Goal: Book appointment/travel/reservation

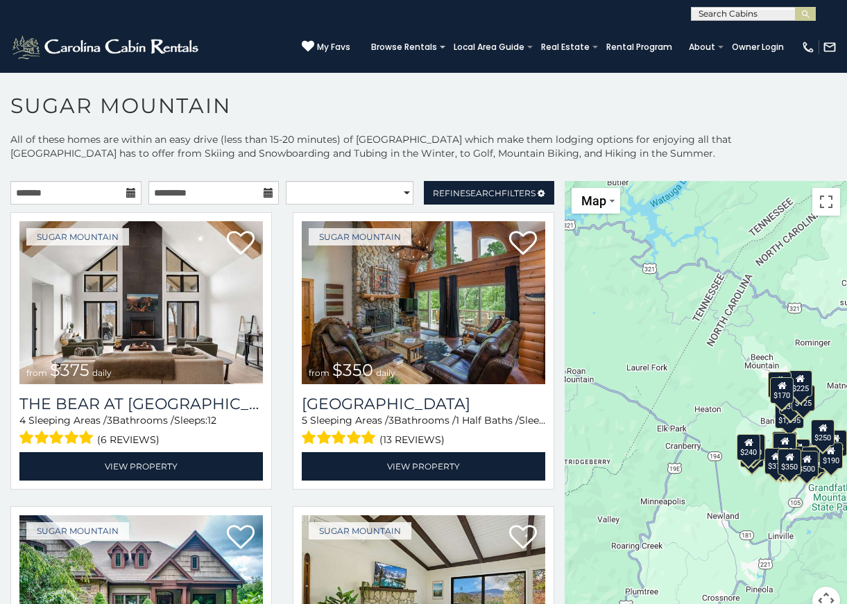
click at [126, 196] on icon at bounding box center [131, 193] width 10 height 10
click at [126, 188] on icon at bounding box center [131, 193] width 10 height 10
click at [102, 191] on input "text" at bounding box center [75, 193] width 131 height 24
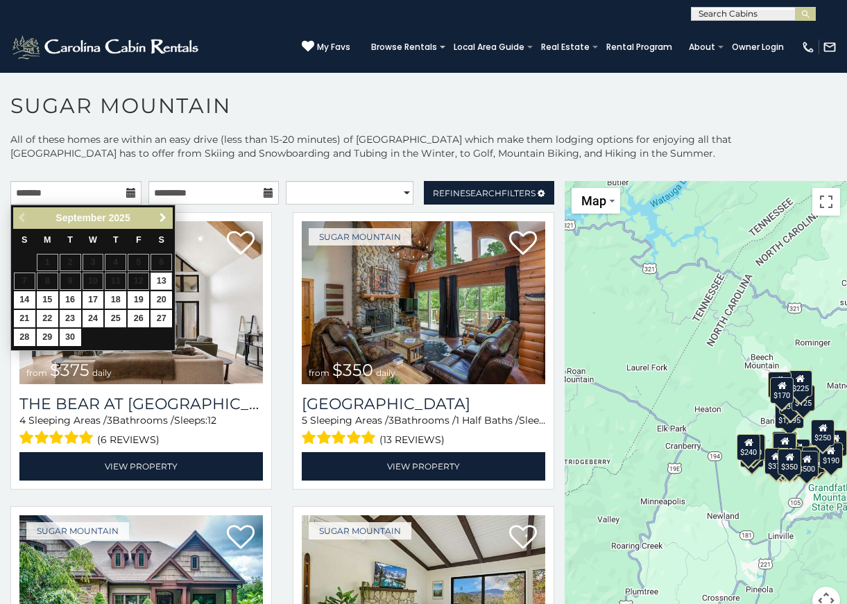
click at [161, 217] on span "Next" at bounding box center [162, 217] width 11 height 11
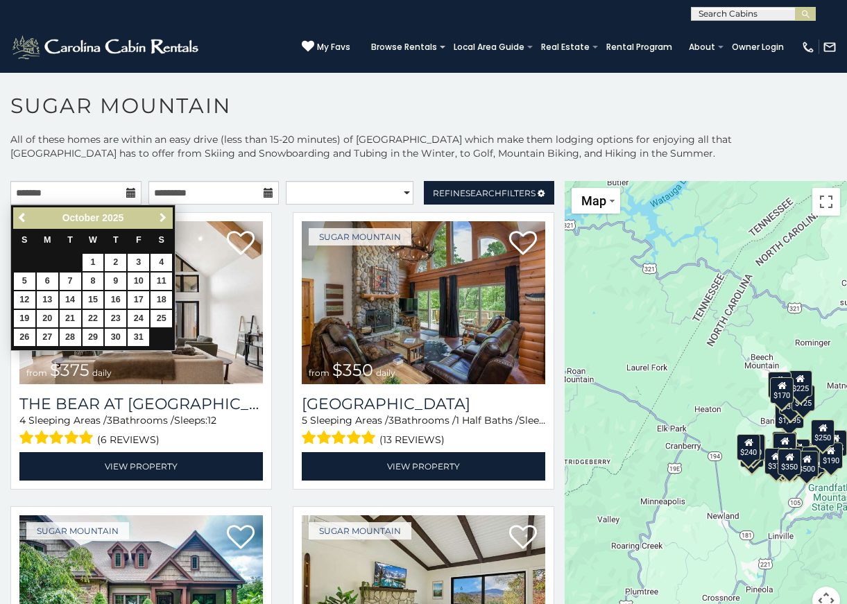
click at [161, 217] on span "Next" at bounding box center [162, 217] width 11 height 11
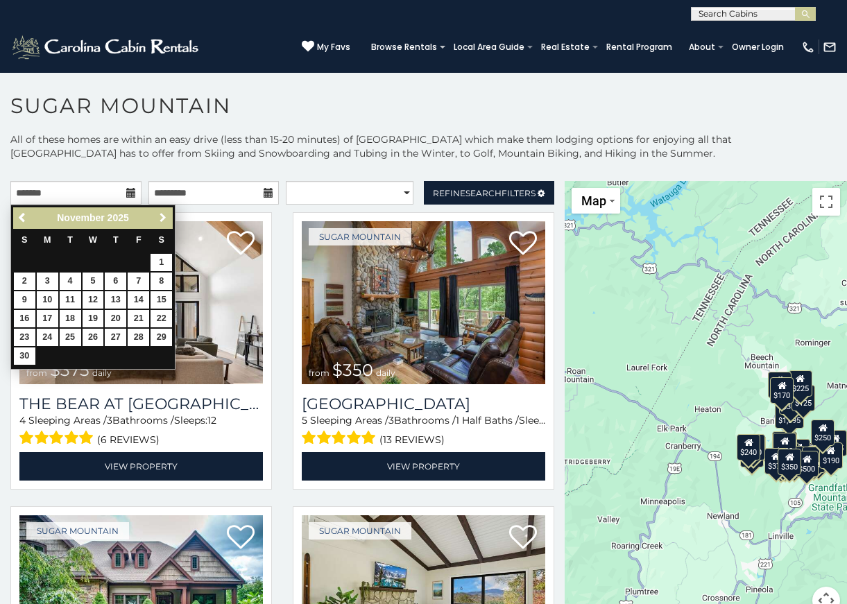
click at [161, 217] on span "Next" at bounding box center [162, 217] width 11 height 11
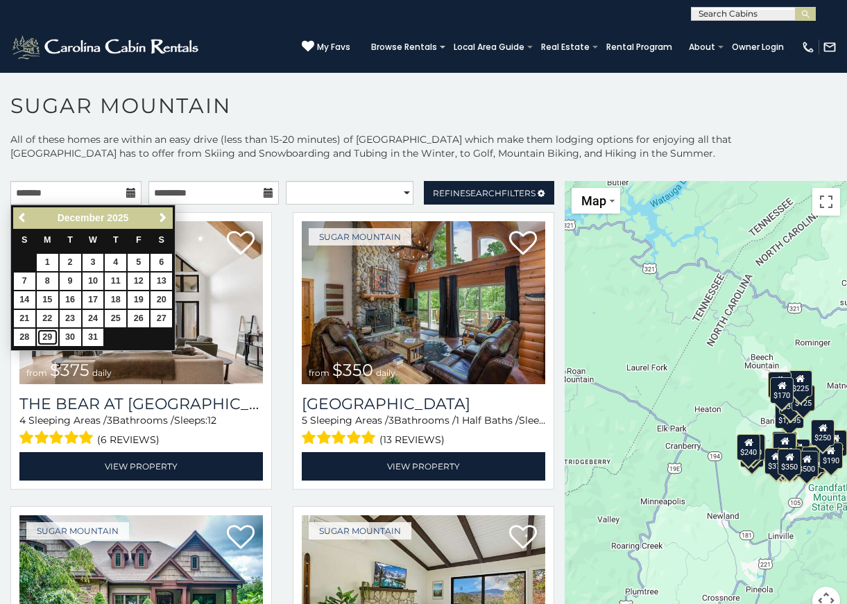
click at [48, 332] on link "29" at bounding box center [47, 337] width 21 height 17
type input "**********"
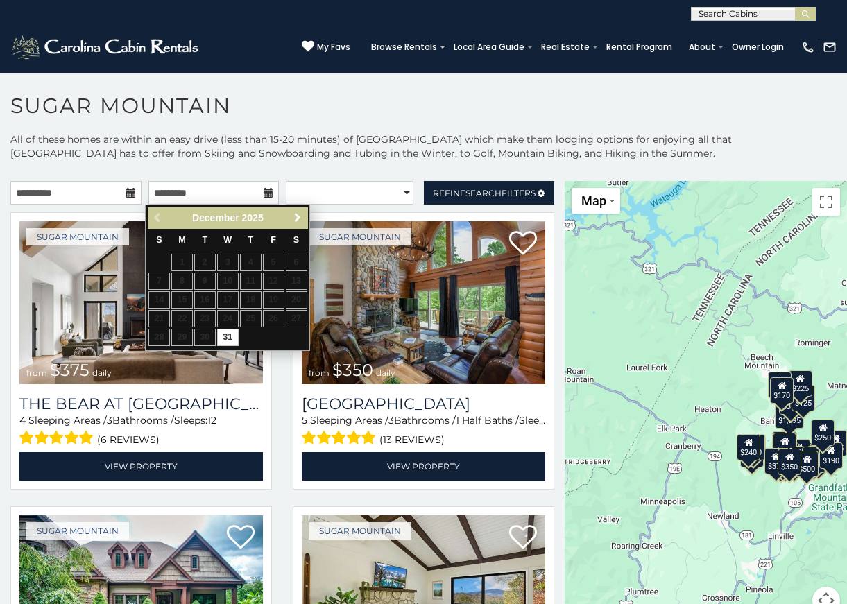
click at [292, 216] on span "Next" at bounding box center [297, 217] width 11 height 11
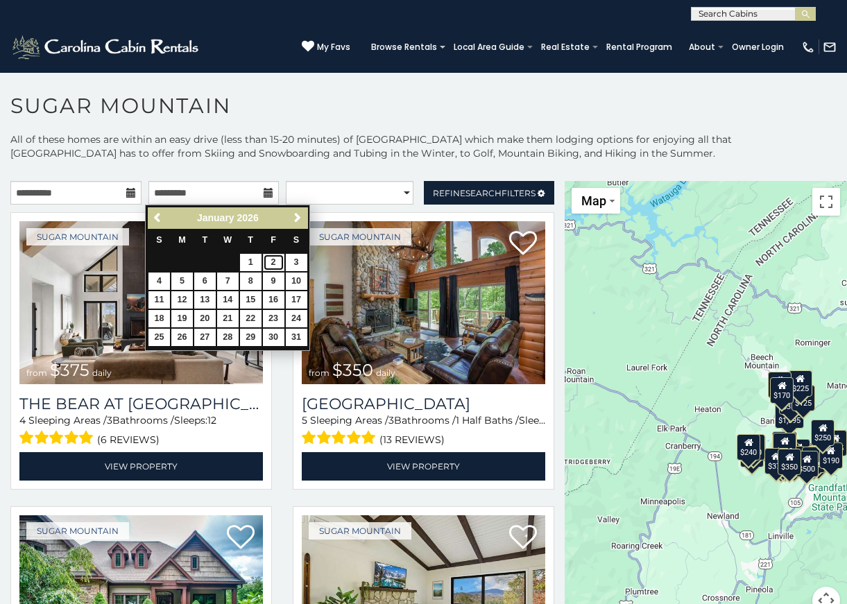
click at [272, 257] on link "2" at bounding box center [273, 262] width 21 height 17
type input "**********"
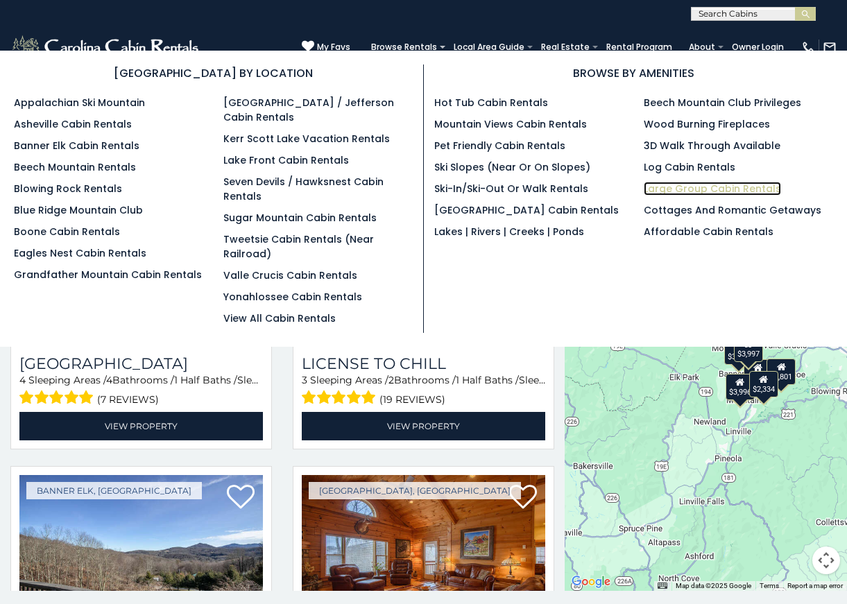
click at [669, 187] on link "Large Group Cabin Rentals" at bounding box center [712, 189] width 137 height 14
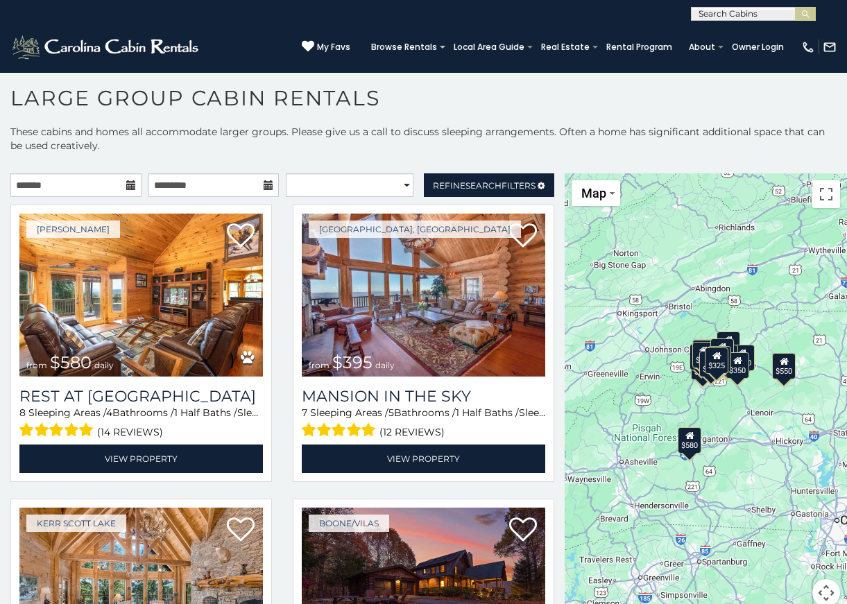
scroll to position [19, 0]
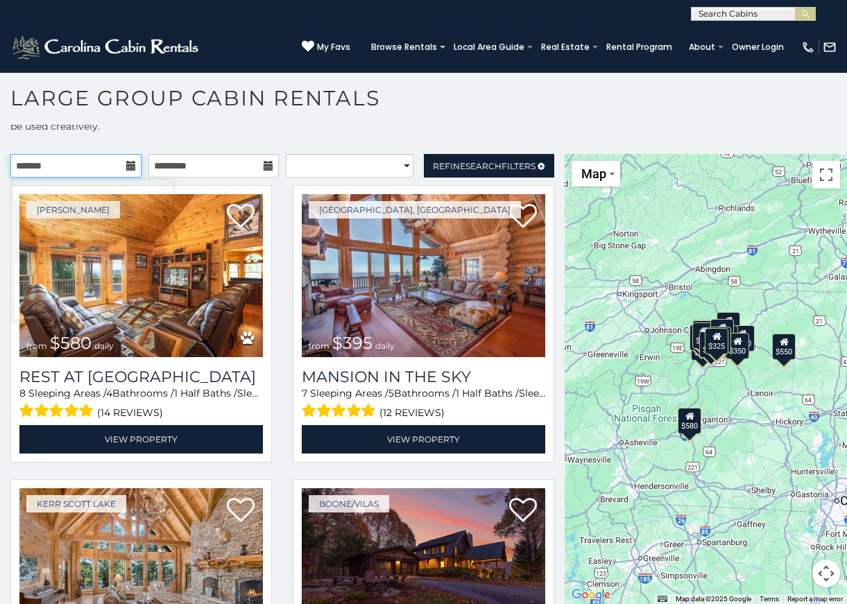
click at [96, 169] on input "text" at bounding box center [75, 166] width 131 height 24
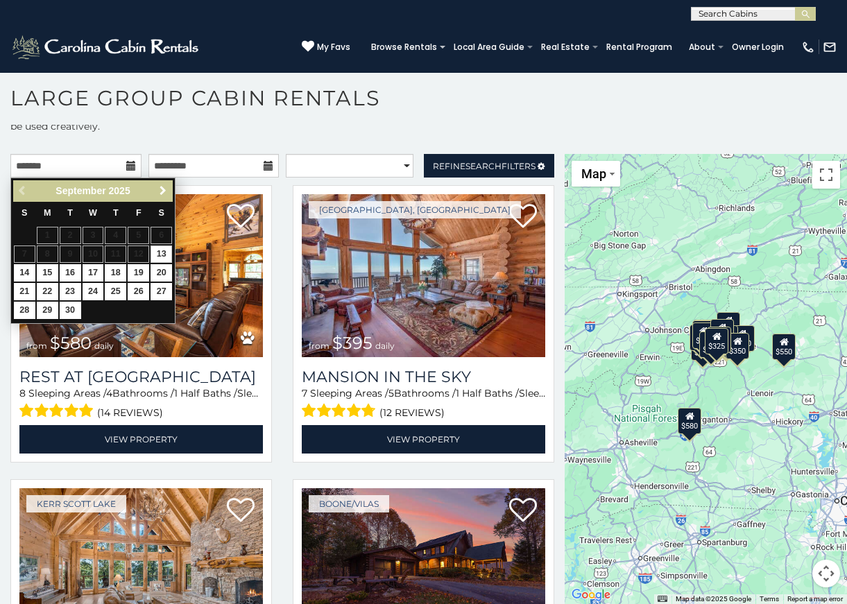
click at [162, 184] on link "Next" at bounding box center [162, 190] width 17 height 17
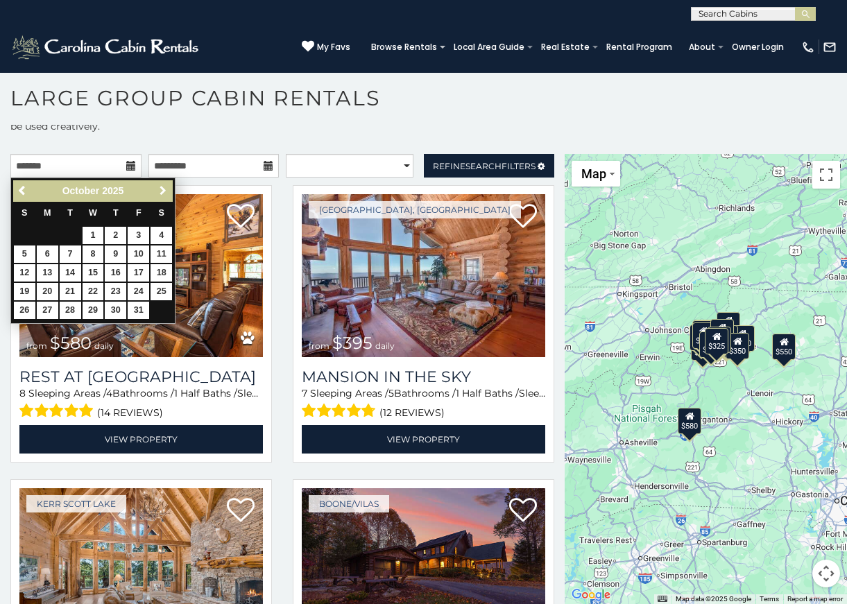
click at [162, 184] on link "Next" at bounding box center [162, 190] width 17 height 17
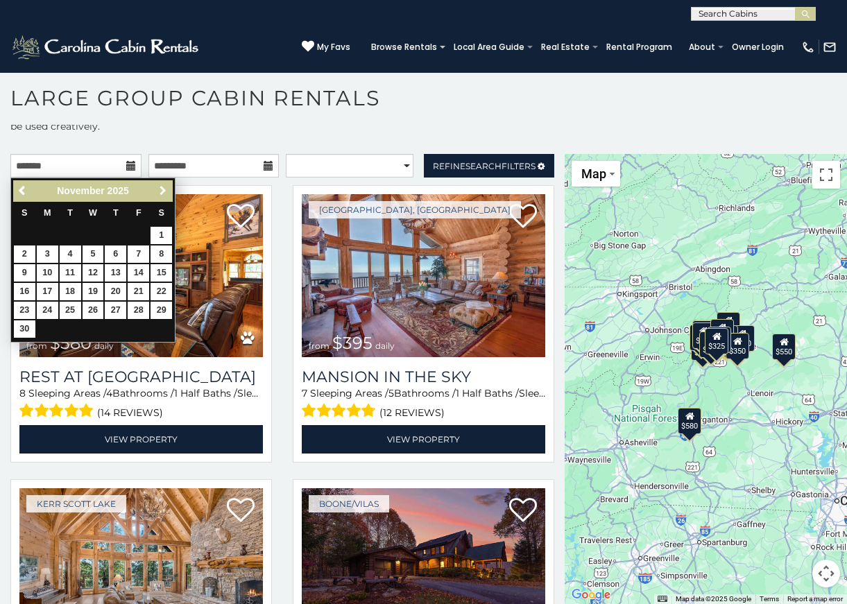
click at [162, 184] on link "Next" at bounding box center [162, 190] width 17 height 17
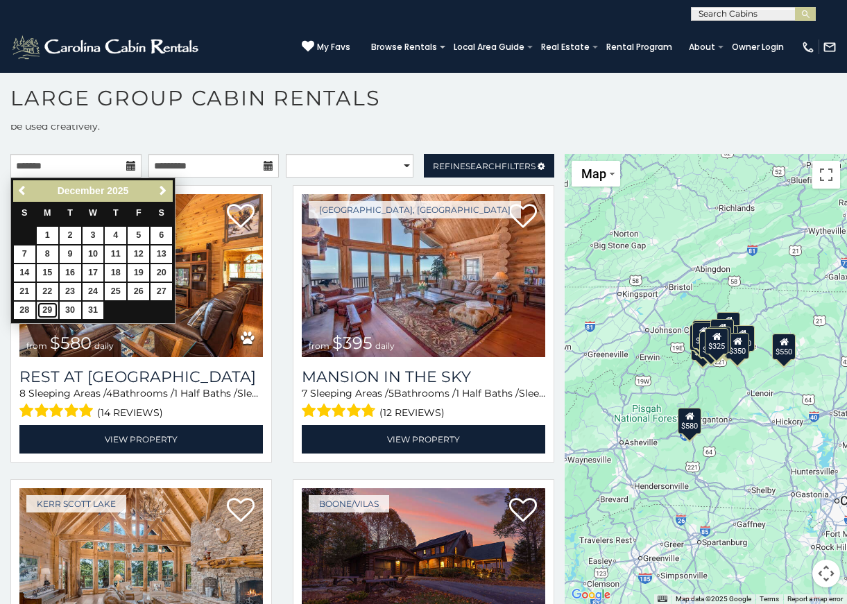
click at [46, 303] on link "29" at bounding box center [47, 310] width 21 height 17
type input "**********"
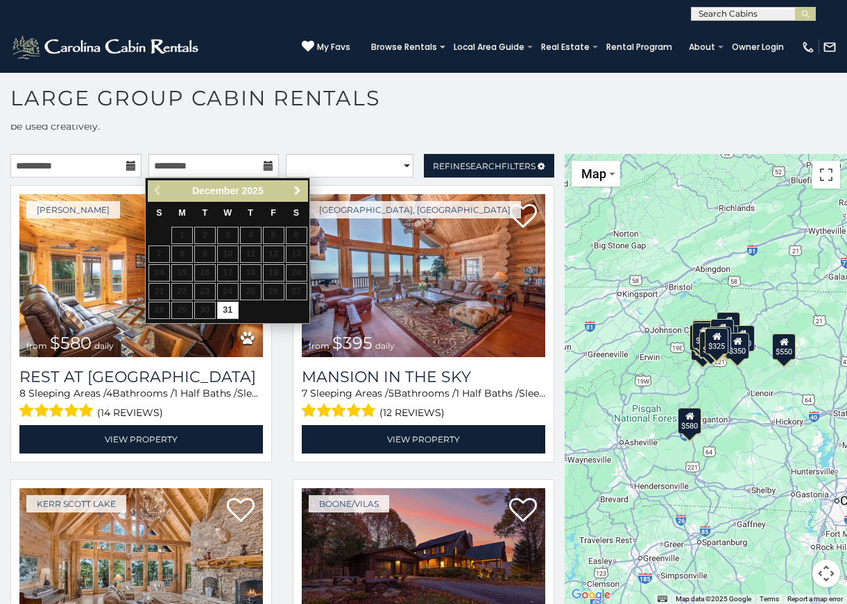
click at [300, 192] on span "Next" at bounding box center [297, 190] width 11 height 11
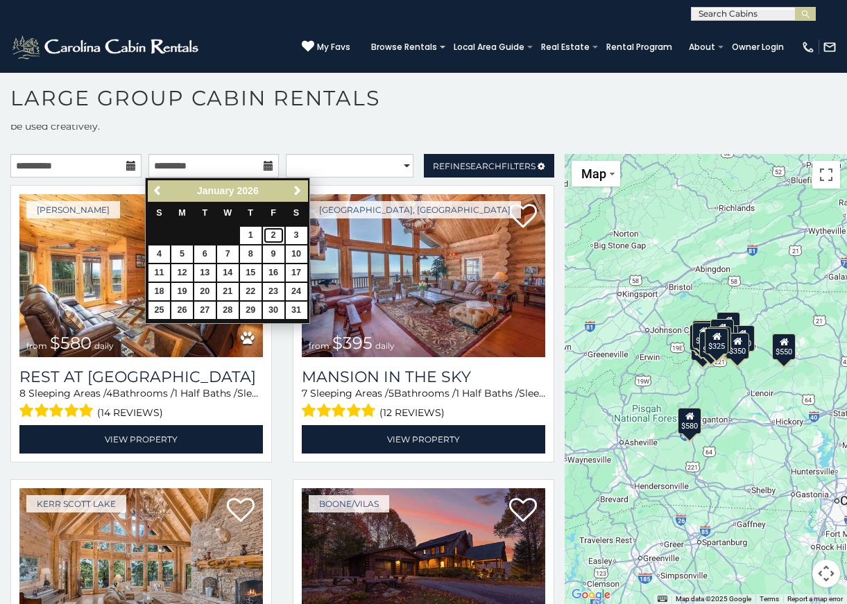
click at [274, 230] on link "2" at bounding box center [273, 235] width 21 height 17
type input "**********"
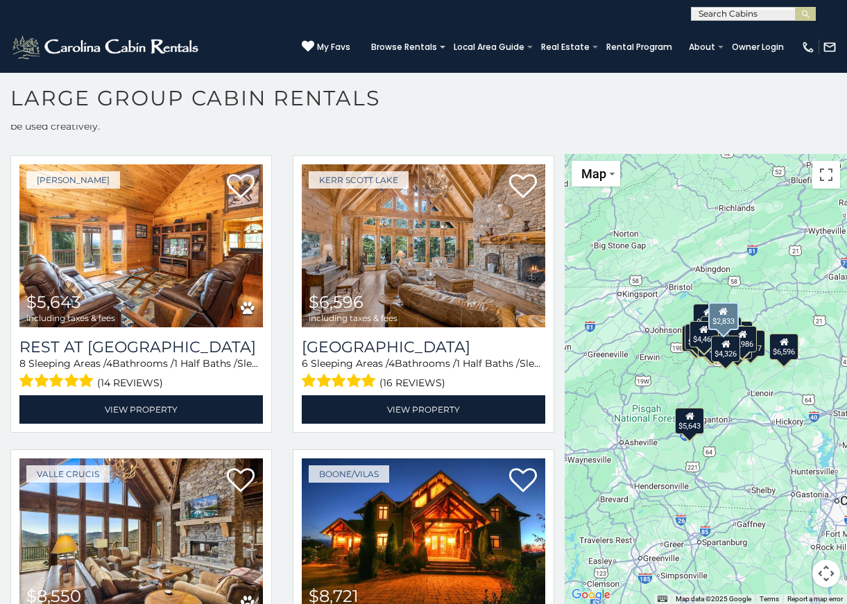
scroll to position [27, 0]
